Goal: Find specific page/section: Find specific page/section

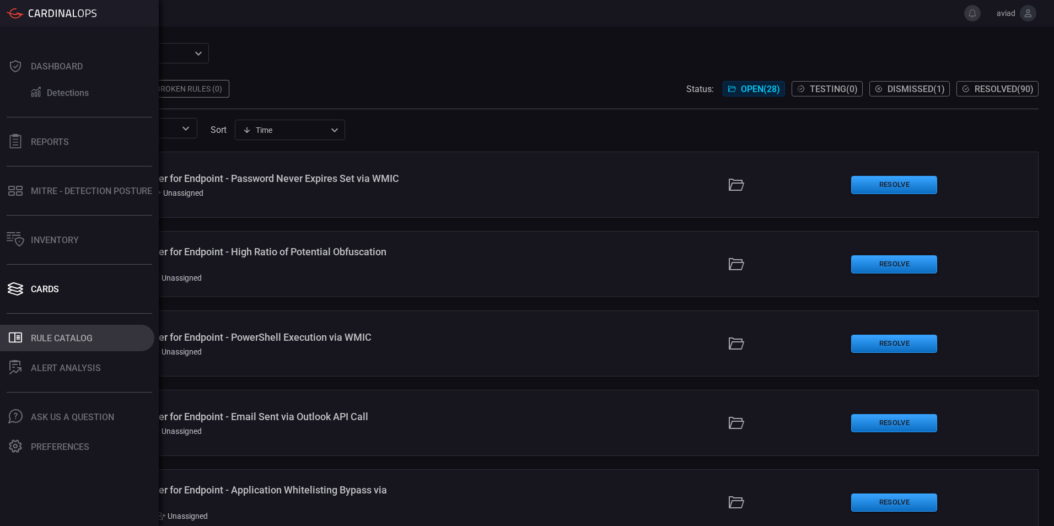
click at [67, 349] on button ".st0_rule_catalog_icon{fill: currentColor;} Rule Catalog" at bounding box center [77, 338] width 154 height 26
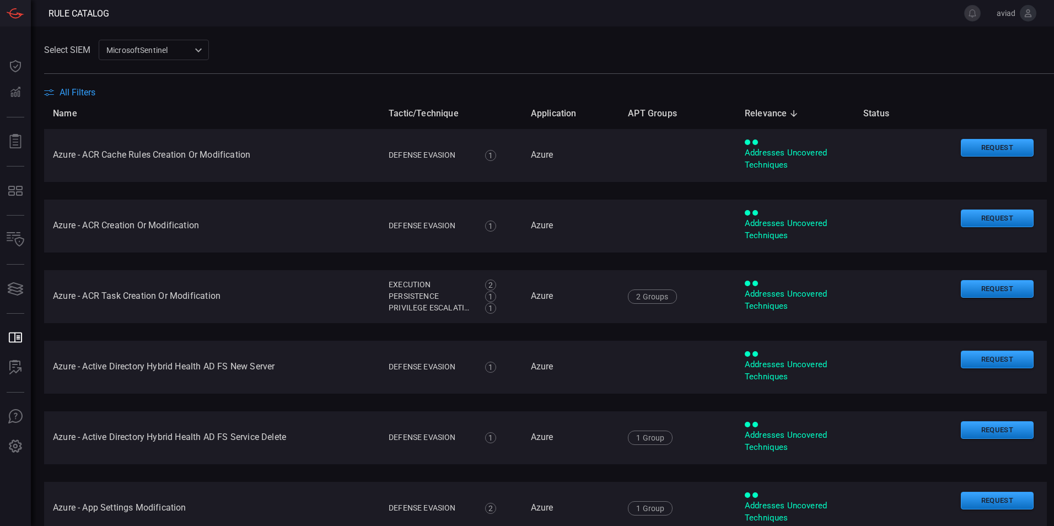
click at [85, 88] on span "All Filters" at bounding box center [78, 92] width 36 height 10
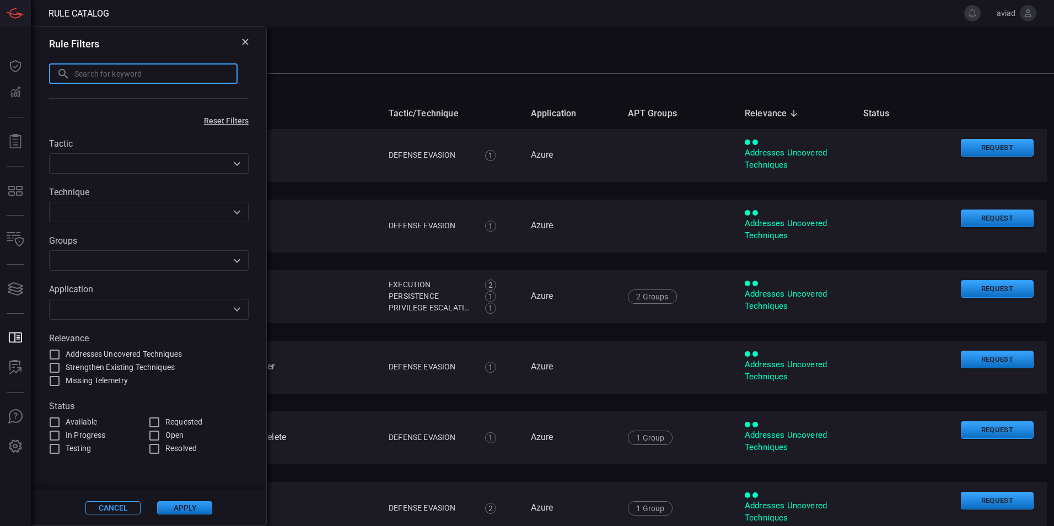
click at [124, 67] on input "text" at bounding box center [155, 73] width 163 height 20
type input "arp"
click at [190, 501] on div "Cancel Apply" at bounding box center [148, 507] width 235 height 35
click at [190, 502] on button "Apply" at bounding box center [184, 507] width 55 height 13
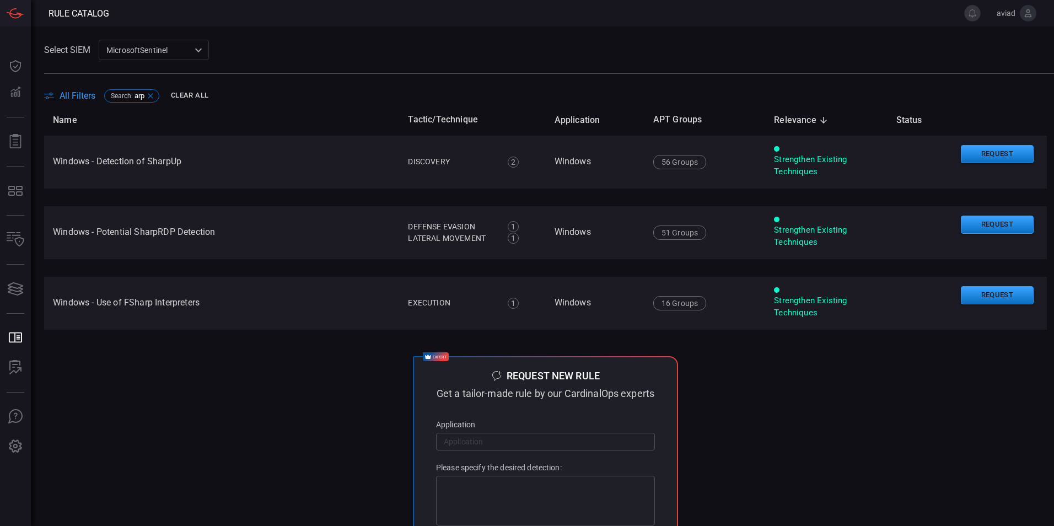
click at [151, 94] on icon at bounding box center [150, 96] width 9 height 9
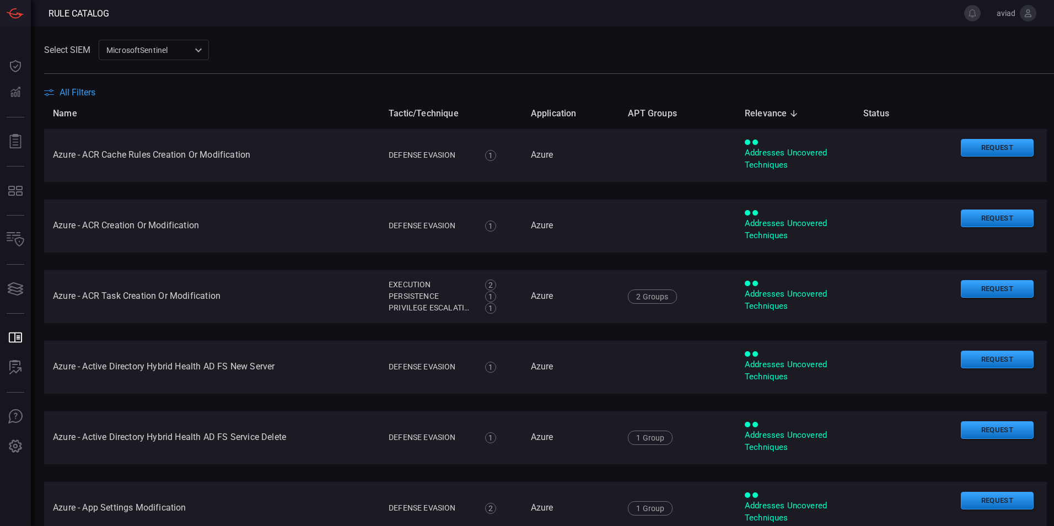
click at [76, 98] on th "Name" at bounding box center [212, 113] width 336 height 31
click at [79, 94] on span "All Filters" at bounding box center [78, 92] width 36 height 10
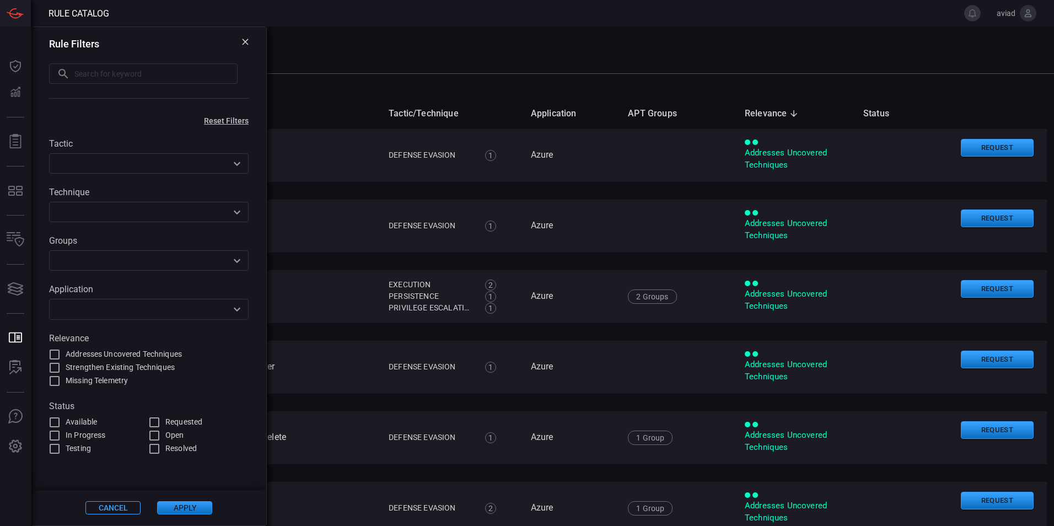
click at [125, 68] on input "text" at bounding box center [155, 73] width 163 height 20
type input "dns"
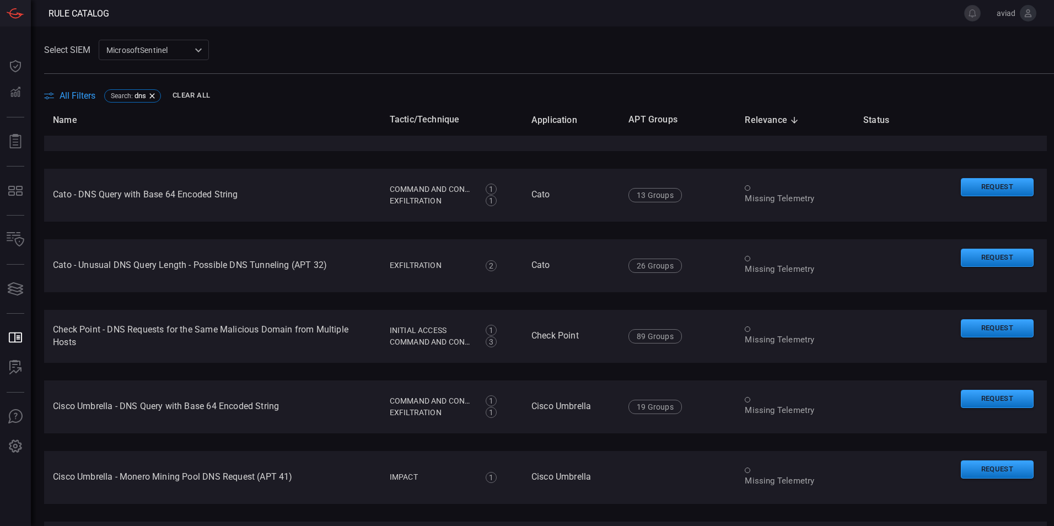
scroll to position [468, 0]
